Goal: Transaction & Acquisition: Purchase product/service

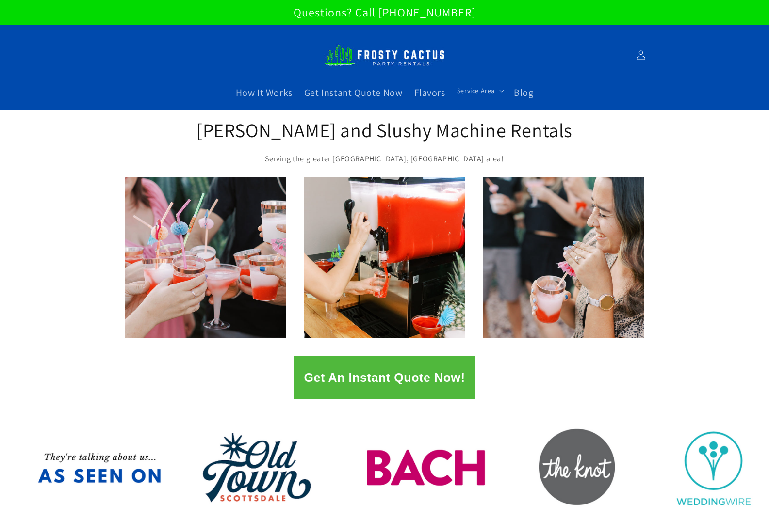
click at [226, 156] on p "Serving the greater Phoenix, AZ area!" at bounding box center [384, 159] width 378 height 14
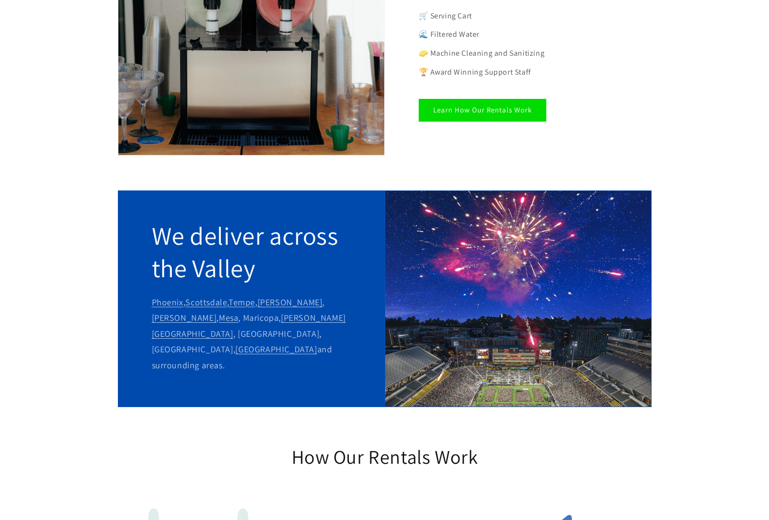
scroll to position [776, 0]
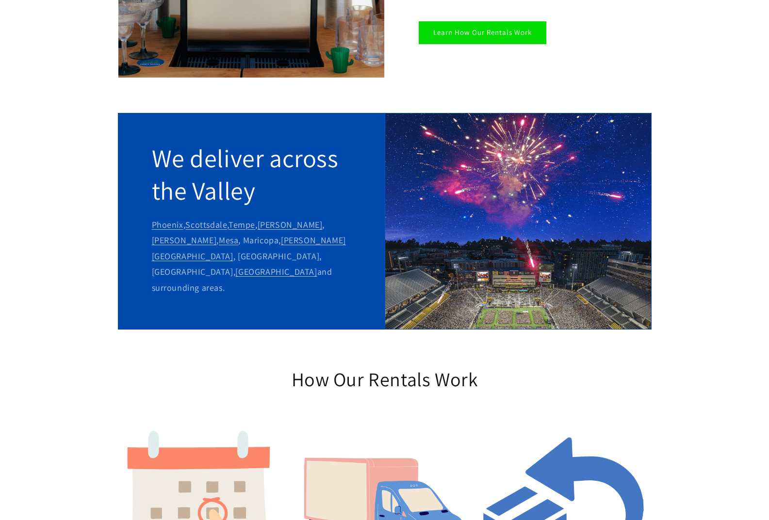
drag, startPoint x: 328, startPoint y: 246, endPoint x: 152, endPoint y: 153, distance: 199.2
click at [152, 153] on div "We deliver across the Valley Phoenix , Scottsdale , Tempe , Chandler , Gilbert …" at bounding box center [251, 221] width 267 height 217
copy div "We deliver across the Valley Phoenix , Scottsdale , Tempe , Chandler , Gilbert …"
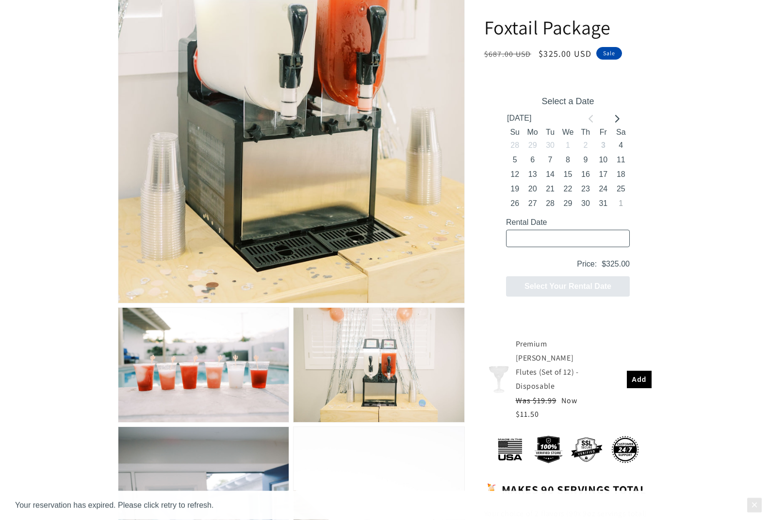
scroll to position [367, 0]
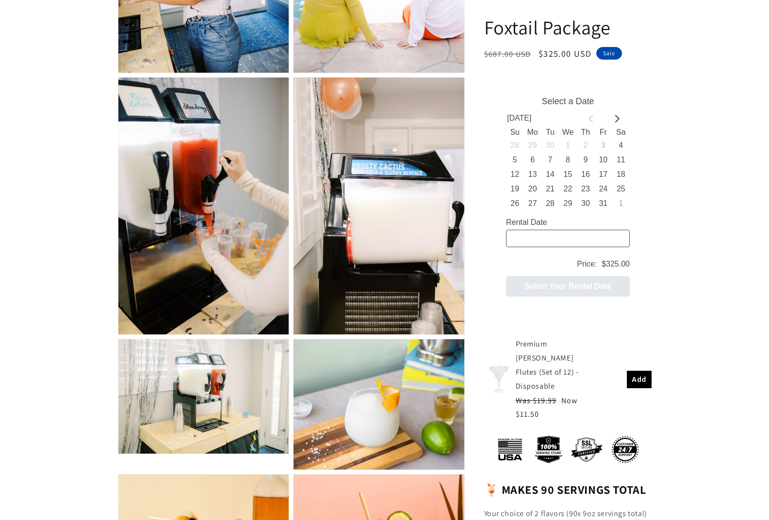
scroll to position [1246, 0]
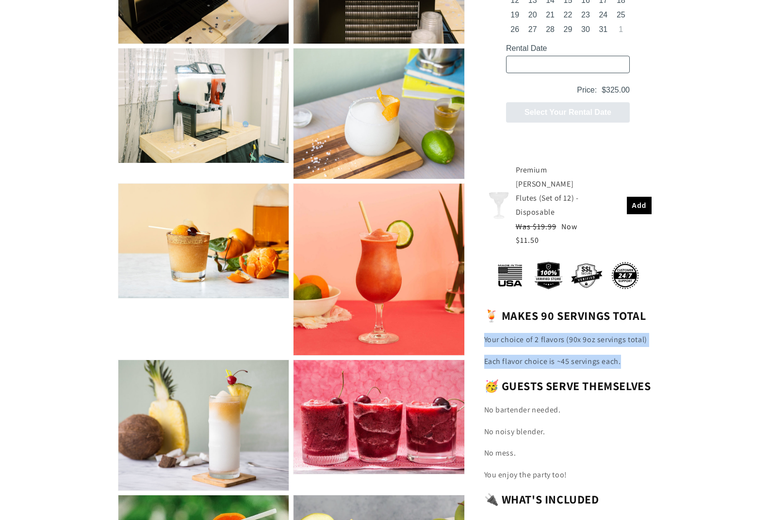
drag, startPoint x: 623, startPoint y: 374, endPoint x: 484, endPoint y: 349, distance: 141.5
copy div "Your choice of 2 flavors (90x 9oz servings total) Each flavor choice is ~45 ser…"
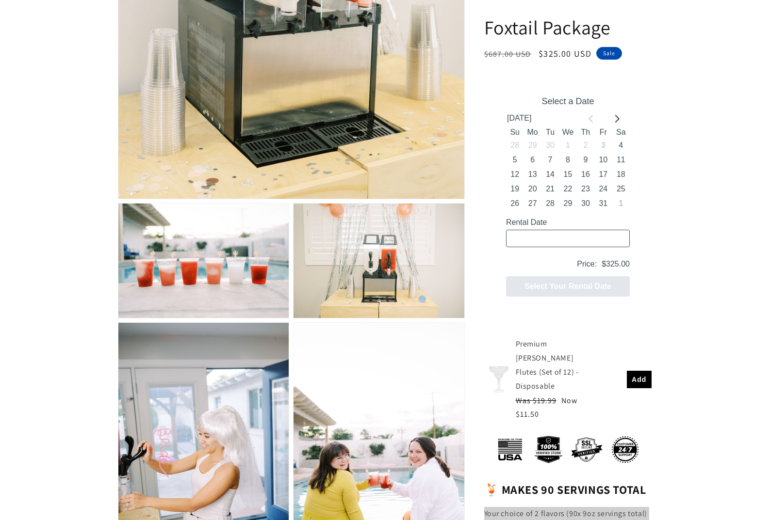
scroll to position [421, 0]
